Goal: Information Seeking & Learning: Learn about a topic

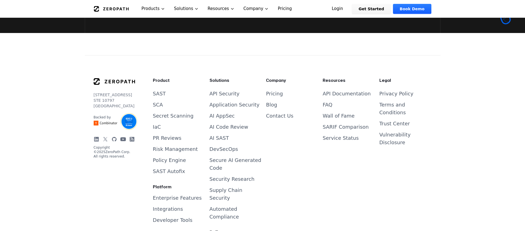
scroll to position [1642, 0]
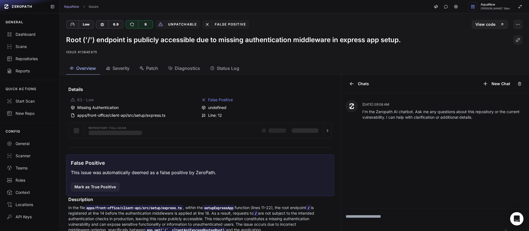
click at [263, 8] on div "AquaNow Issues AquaNow [PERSON_NAME] Tailor" at bounding box center [294, 6] width 470 height 13
click at [261, 61] on div "Root ('/') endpoint is publicly accessible due to missing authentication middle…" at bounding box center [294, 45] width 470 height 33
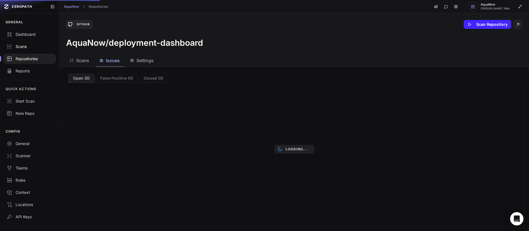
click at [29, 47] on div "Scans" at bounding box center [30, 47] width 46 height 6
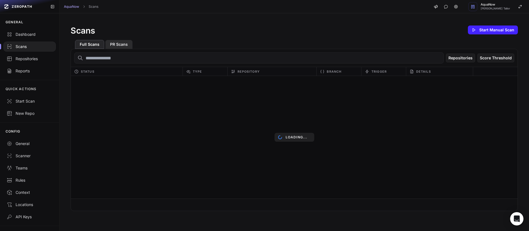
click at [119, 47] on button "PR Scans" at bounding box center [118, 44] width 27 height 9
click at [463, 59] on button "Repositories" at bounding box center [460, 58] width 29 height 9
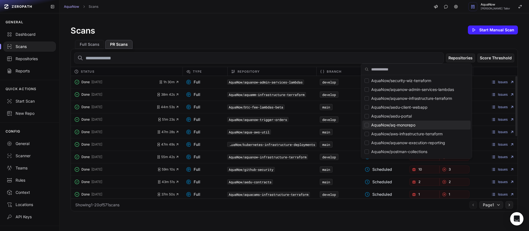
click at [368, 126] on div "Suggestions" at bounding box center [367, 125] width 4 height 4
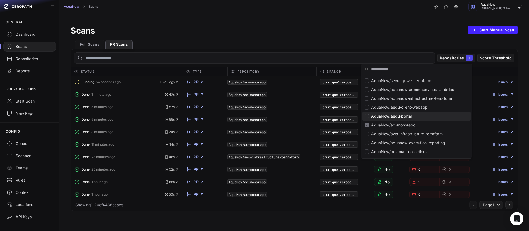
click at [311, 14] on div "Scans Start Manual Scan Full Scans PR Scans Repositories 1 Score Threshold Stat…" at bounding box center [294, 117] width 470 height 209
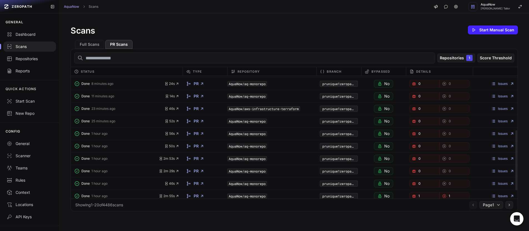
scroll to position [127, 0]
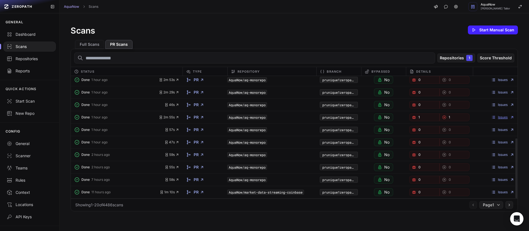
click at [504, 118] on link "Issues" at bounding box center [502, 117] width 23 height 4
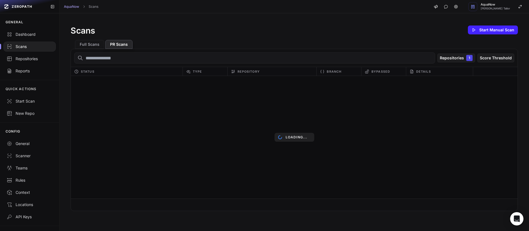
click at [278, 8] on div "AquaNow Scans AquaNow Dhaval Hemantkumar Tailor" at bounding box center [294, 6] width 470 height 13
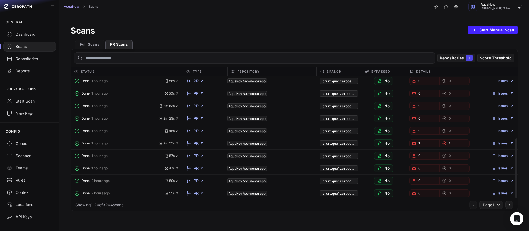
scroll to position [127, 0]
click at [486, 206] on span "Page 1" at bounding box center [488, 206] width 11 height 6
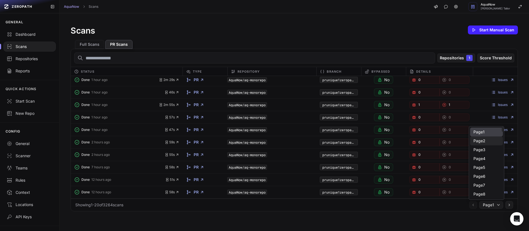
click at [488, 154] on div "Page 2" at bounding box center [486, 158] width 33 height 9
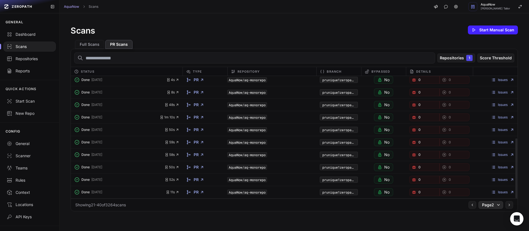
click at [482, 206] on span "Page 2" at bounding box center [488, 206] width 12 height 6
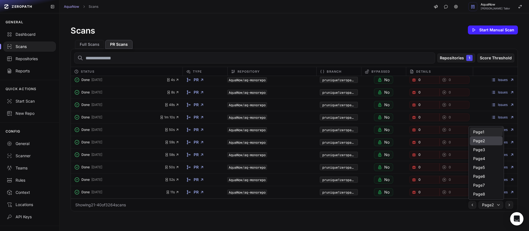
click at [488, 134] on div "Page 1" at bounding box center [486, 132] width 33 height 9
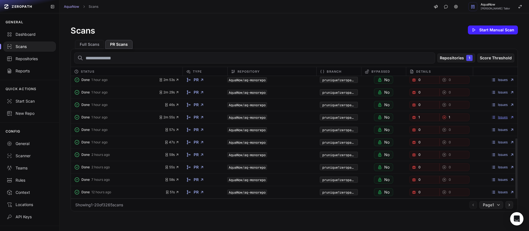
click at [497, 118] on link "Issues" at bounding box center [502, 117] width 23 height 4
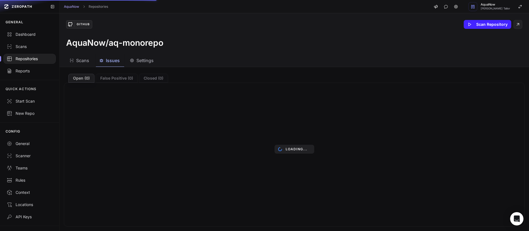
click at [261, 7] on div "AquaNow Repositories AquaNow [PERSON_NAME] Tailor" at bounding box center [294, 6] width 470 height 13
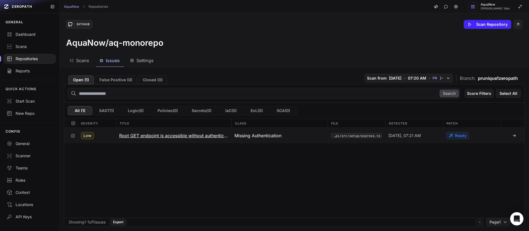
click at [385, 138] on div "Missing Authentication" at bounding box center [414, 136] width 58 height 16
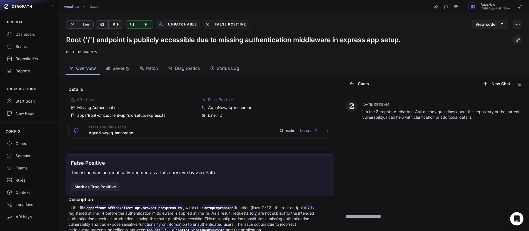
click at [331, 68] on div "Overview Severity Patch Diagnostics Status Log" at bounding box center [287, 68] width 456 height 13
click at [516, 26] on button "button" at bounding box center [517, 24] width 9 height 9
click at [302, 7] on div "AquaNow Issues AquaNow Dhaval Hemantkumar Tailor" at bounding box center [294, 6] width 470 height 13
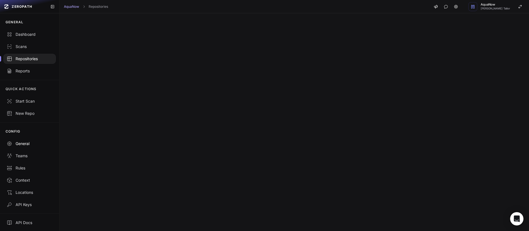
click at [32, 144] on div "General" at bounding box center [30, 144] width 46 height 6
click at [26, 144] on div "General" at bounding box center [30, 144] width 46 height 6
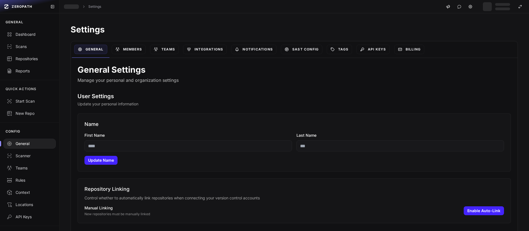
click at [231, 28] on h1 "Settings" at bounding box center [294, 29] width 447 height 10
type input "**********"
type input "******"
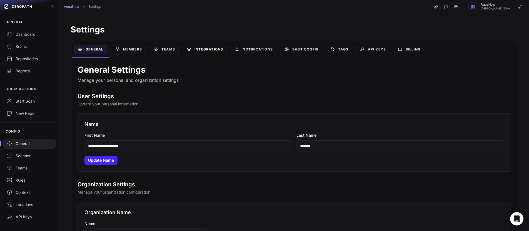
click at [211, 49] on link "Integrations" at bounding box center [205, 49] width 44 height 9
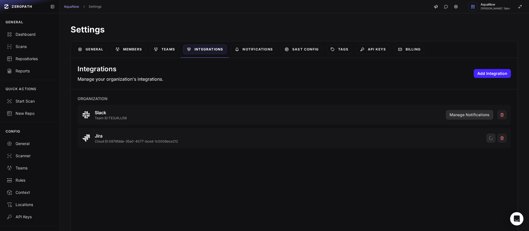
click at [477, 118] on button "Manage Notifications" at bounding box center [469, 114] width 47 height 9
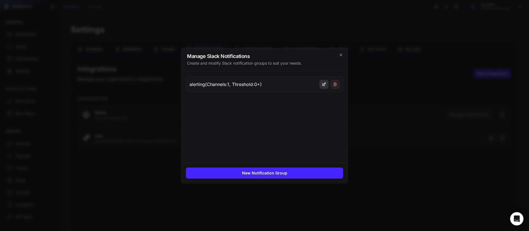
click at [323, 87] on button at bounding box center [324, 84] width 9 height 9
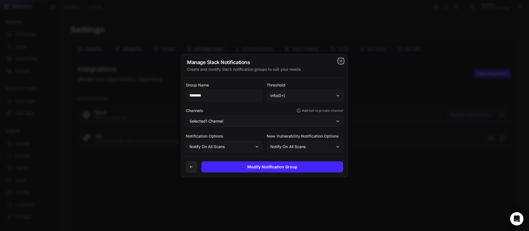
click at [341, 62] on icon "cross 2," at bounding box center [341, 61] width 4 height 4
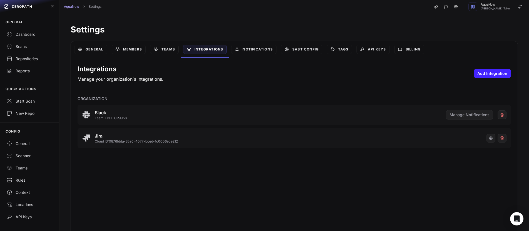
click at [276, 26] on h1 "Settings" at bounding box center [294, 29] width 447 height 10
click at [35, 57] on div "Repositories" at bounding box center [30, 59] width 46 height 6
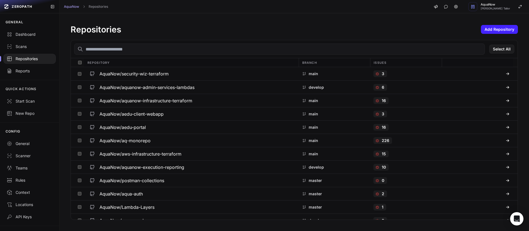
click at [142, 49] on input "text" at bounding box center [279, 49] width 411 height 11
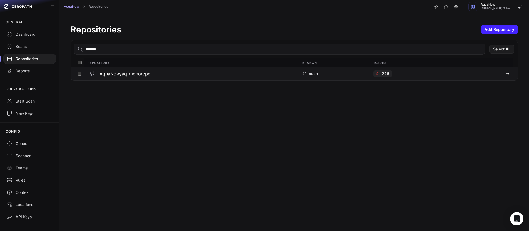
type input "******"
click at [141, 75] on h3 "AquaNow/aq-monorepo" at bounding box center [124, 74] width 51 height 7
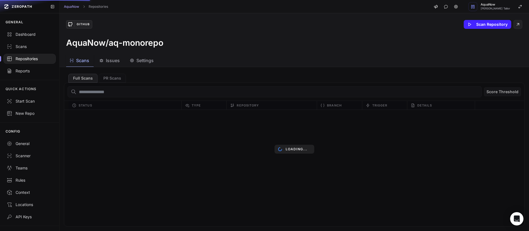
click at [141, 63] on span "Settings" at bounding box center [144, 60] width 17 height 7
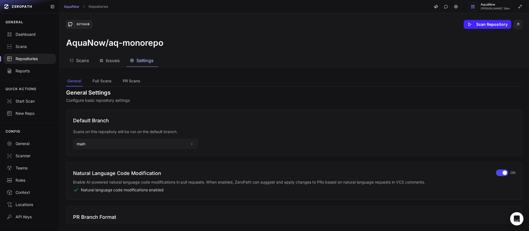
scroll to position [6, 0]
click at [130, 80] on button "PR Scans" at bounding box center [132, 81] width 20 height 11
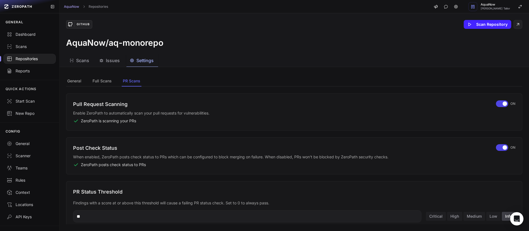
scroll to position [31, 0]
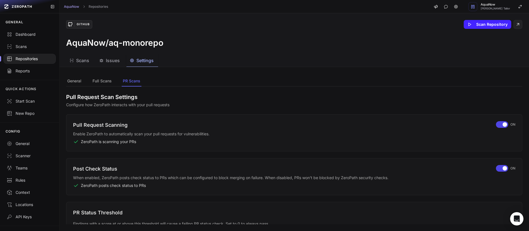
click at [286, 12] on div "AquaNow Repositories AquaNow [PERSON_NAME] Tailor" at bounding box center [294, 6] width 470 height 13
